Goal: Entertainment & Leisure: Consume media (video, audio)

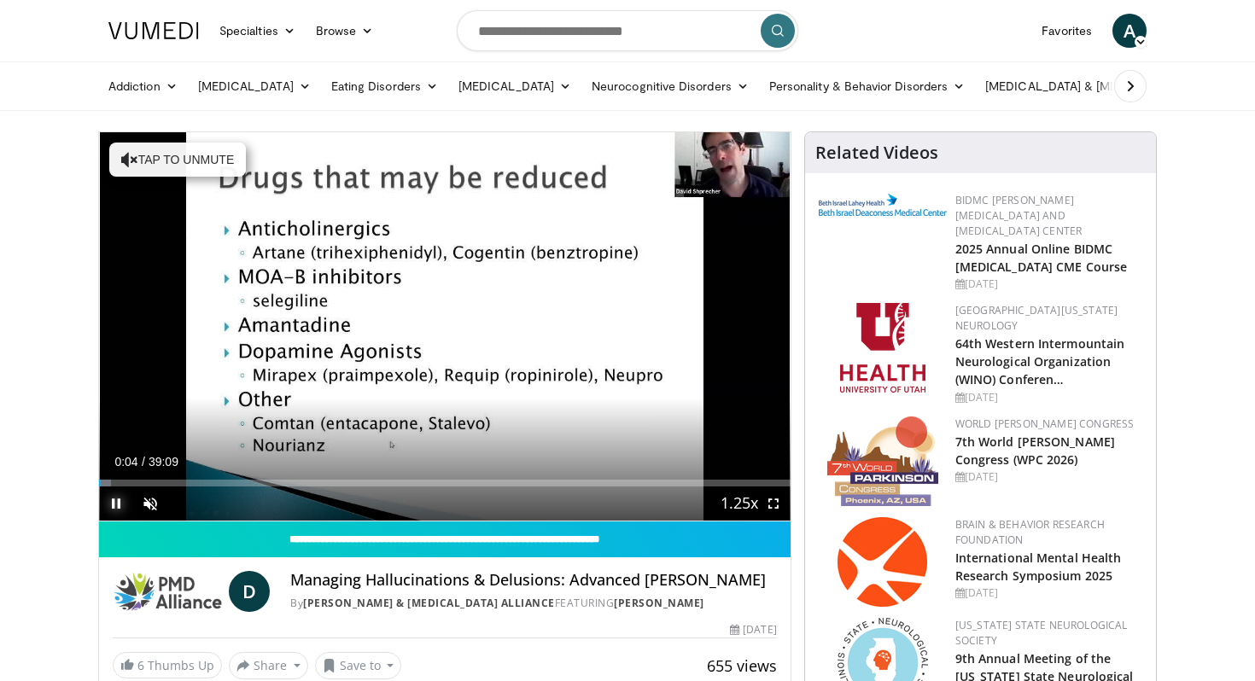
click at [114, 505] on span "Video Player" at bounding box center [116, 504] width 34 height 34
